Goal: Check status: Check status

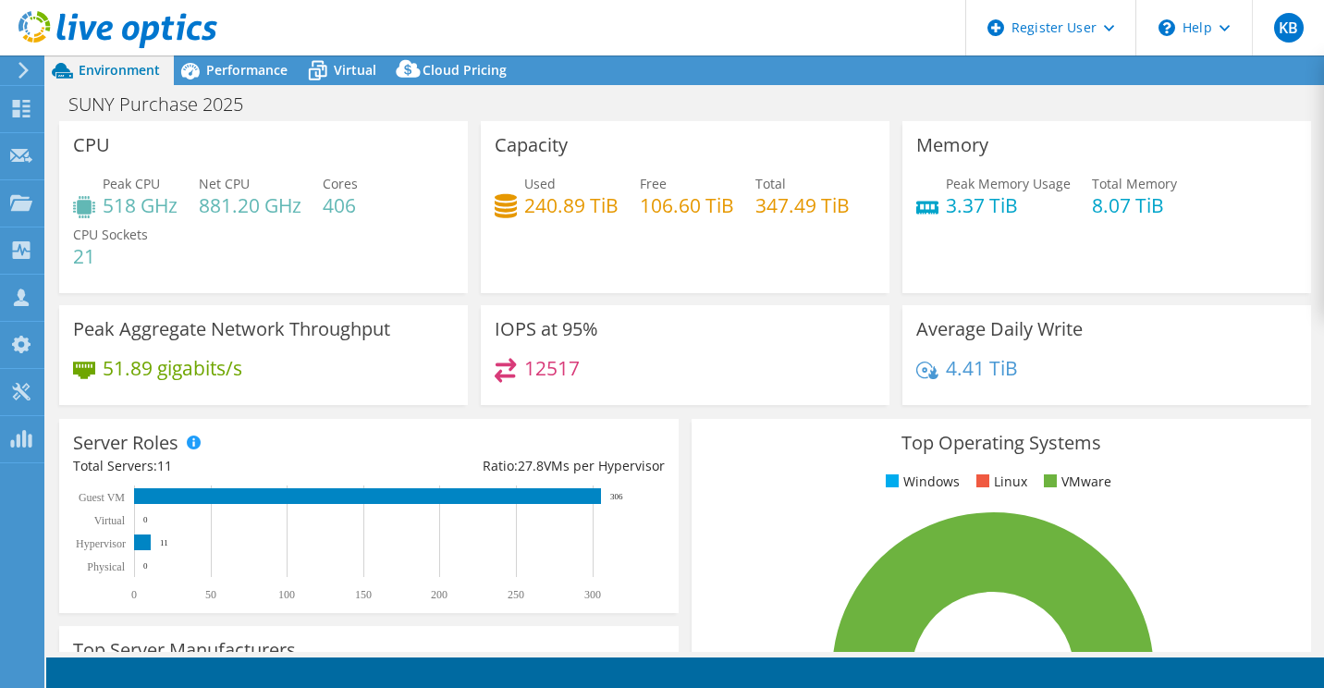
select select "USD"
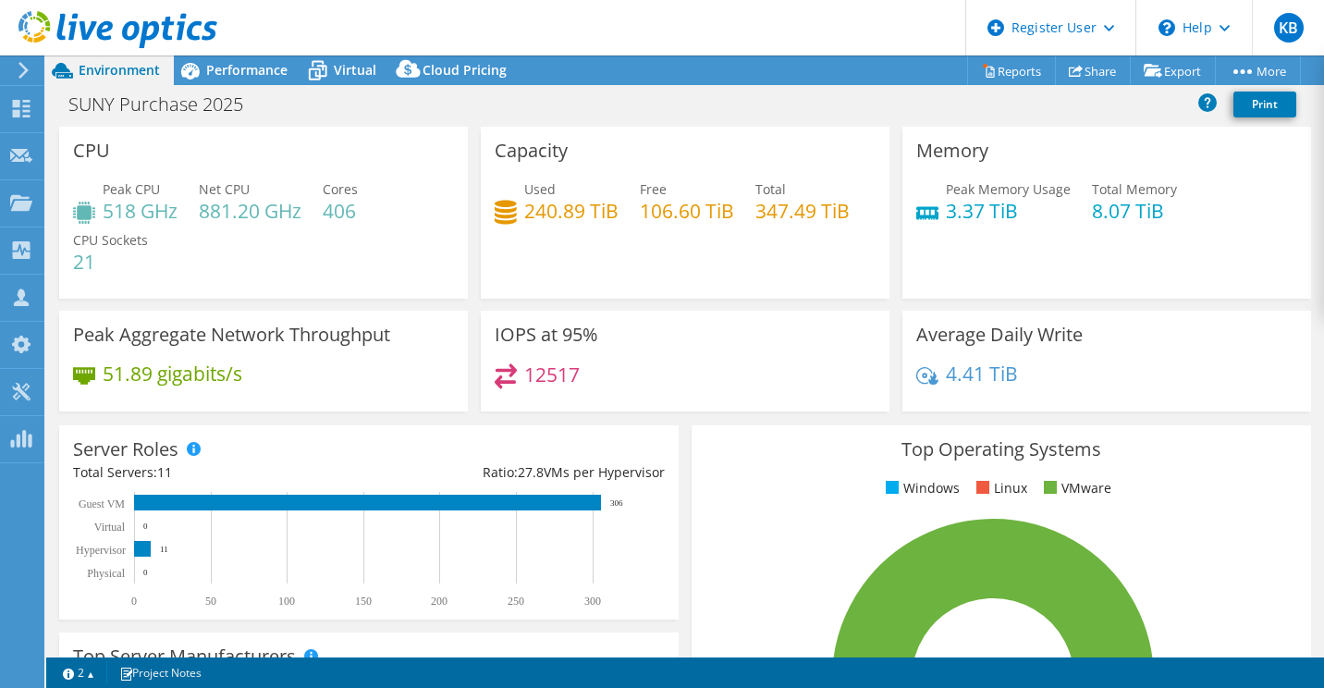
click at [352, 288] on div "Peak CPU 518 GHz Net CPU 881.20 GHz Cores 406 CPU Sockets 21" at bounding box center [263, 234] width 381 height 111
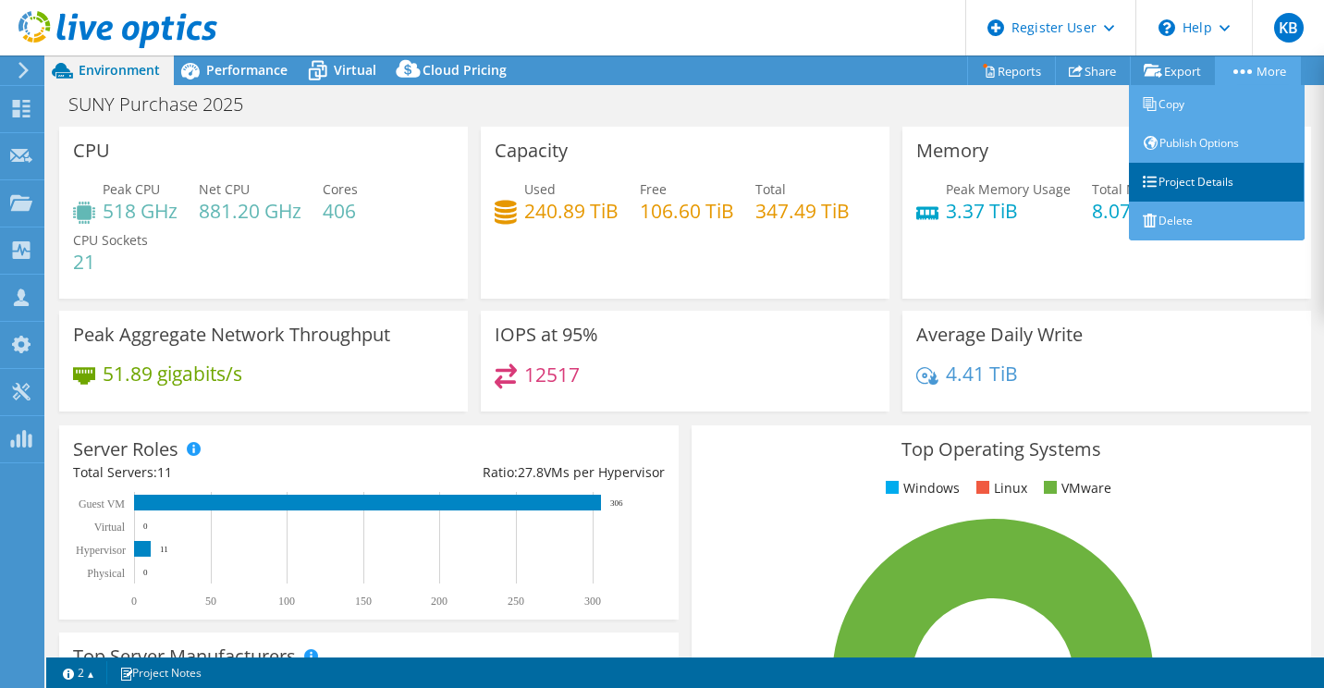
click at [1206, 190] on link "Project Details" at bounding box center [1217, 182] width 176 height 39
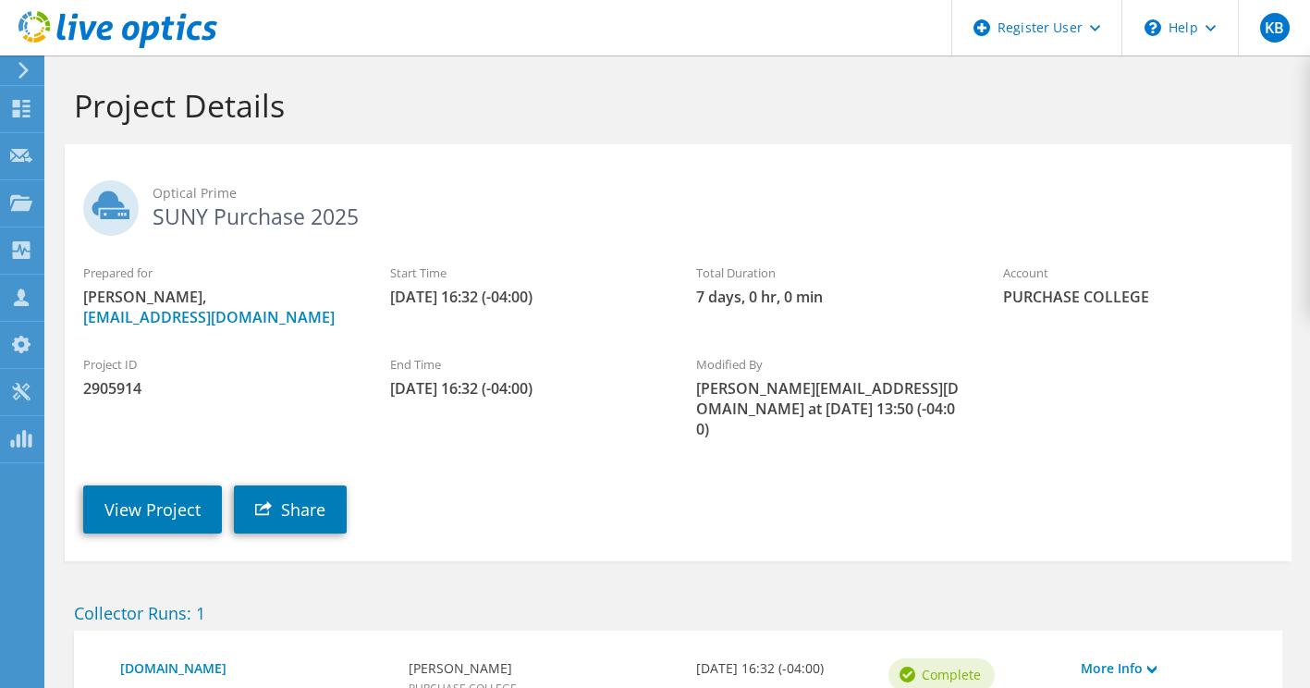
click at [113, 386] on span "2905914" at bounding box center [218, 388] width 270 height 20
copy span "2905914"
click at [190, 485] on link "View Project" at bounding box center [152, 509] width 139 height 48
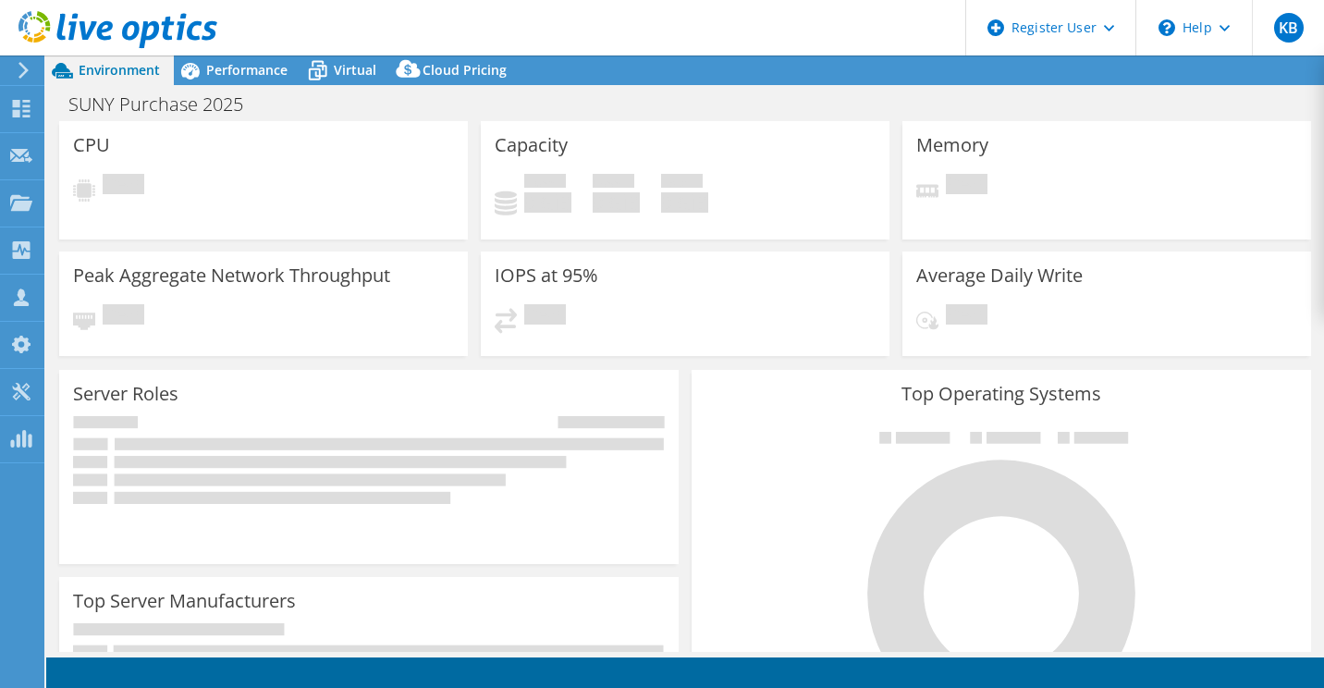
select select "USD"
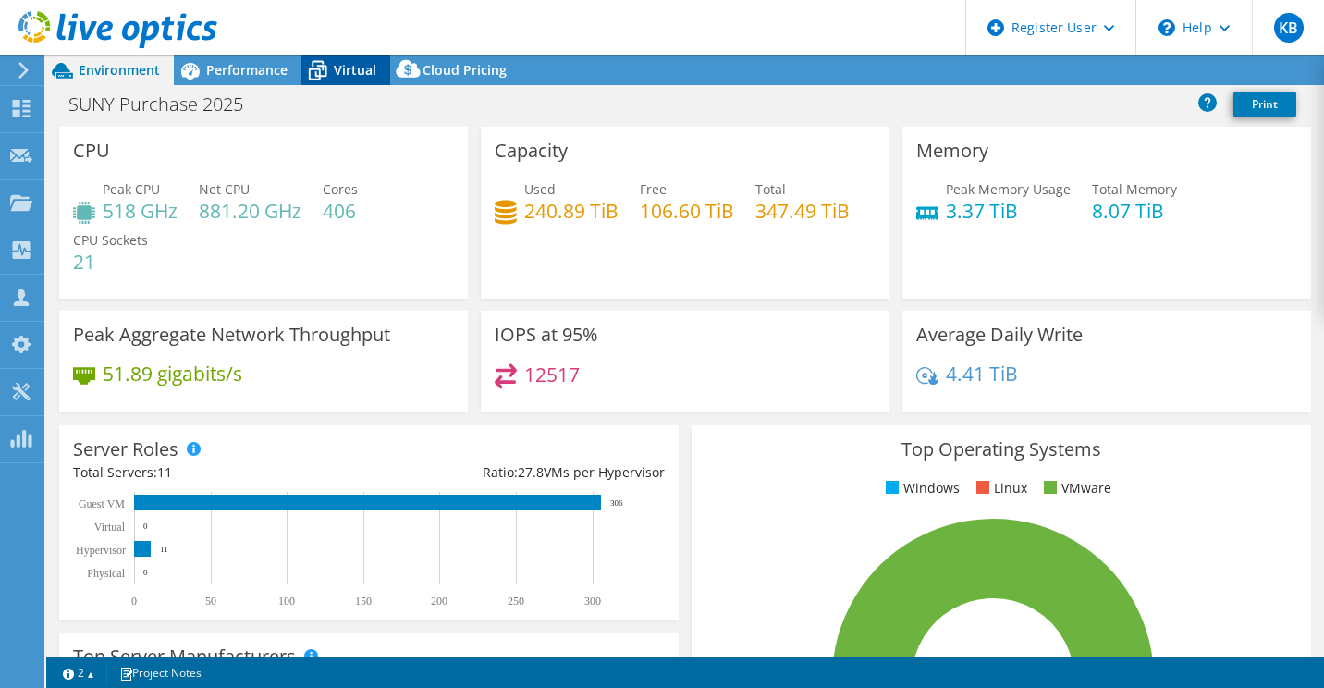
click at [367, 65] on span "Virtual" at bounding box center [355, 70] width 43 height 18
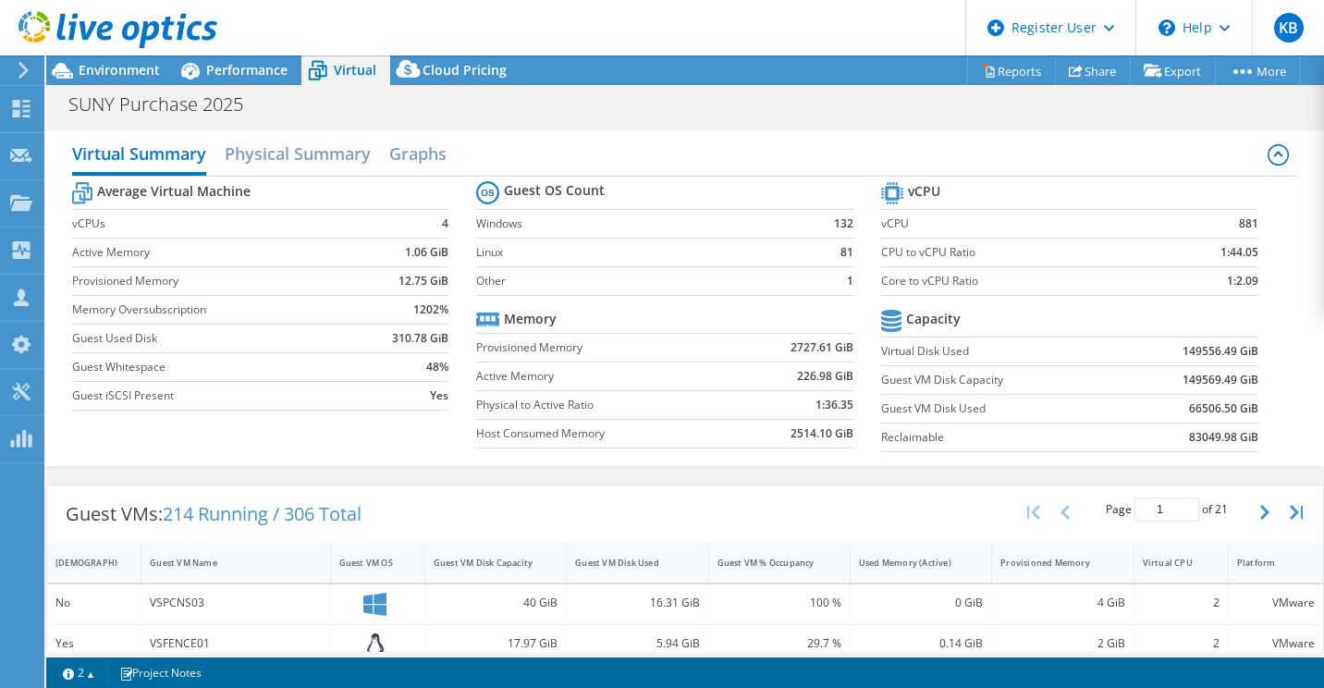
click at [1201, 406] on b "66506.50 GiB" at bounding box center [1223, 408] width 69 height 18
